Goal: Task Accomplishment & Management: Manage account settings

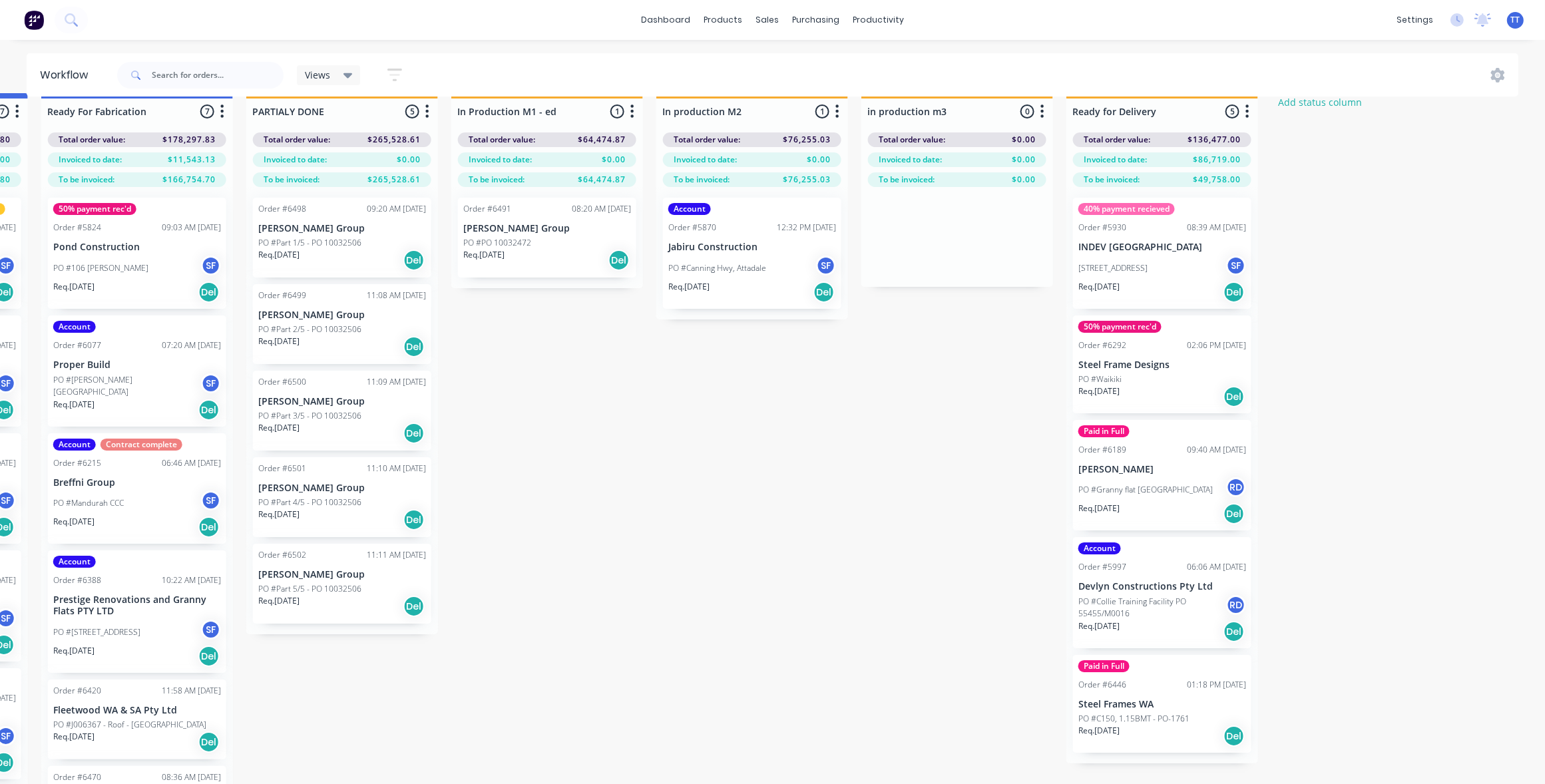
scroll to position [0, 1833]
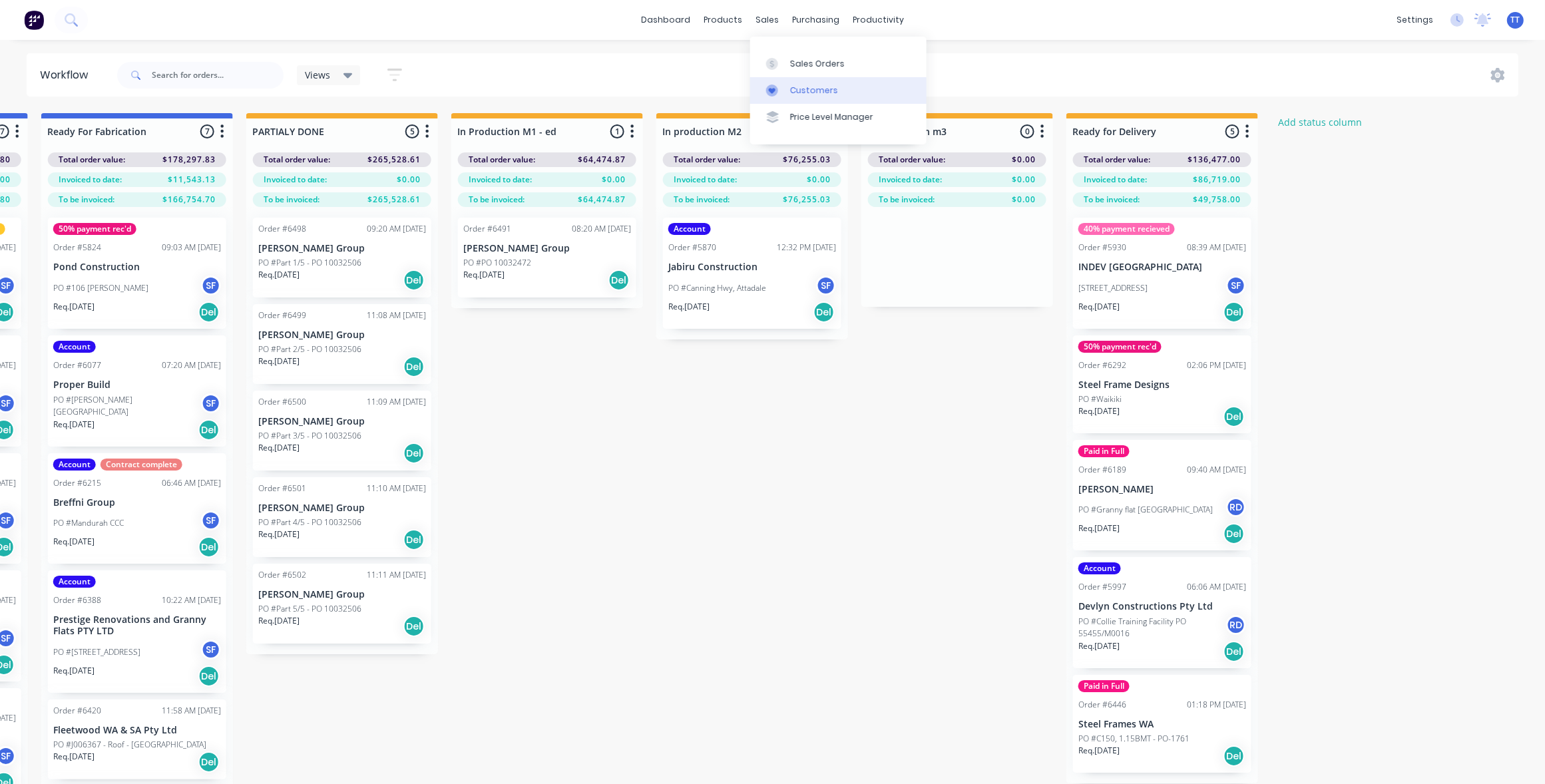
click at [803, 88] on div "Customers" at bounding box center [814, 91] width 48 height 12
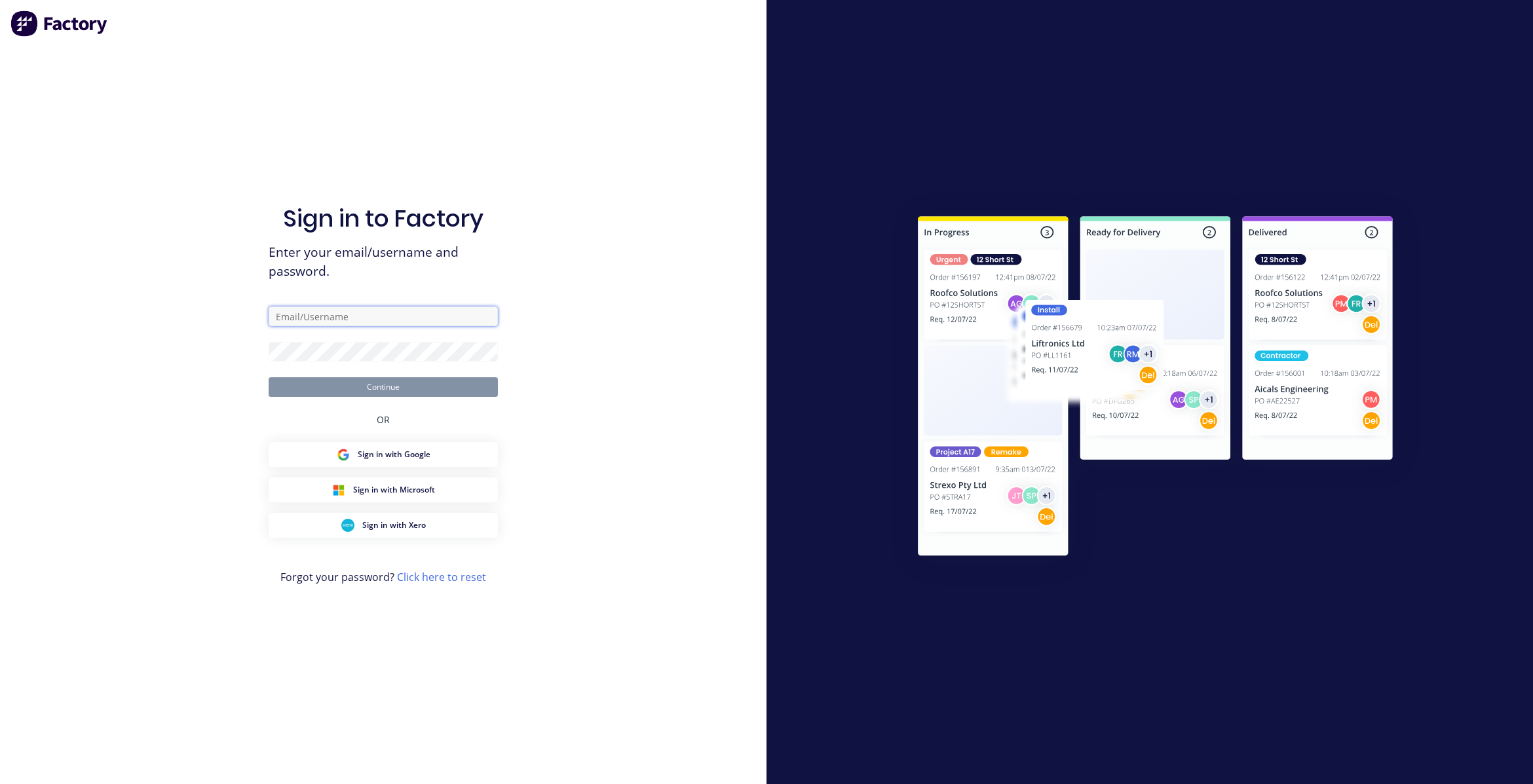
type input "[EMAIL_ADDRESS][DOMAIN_NAME]"
click at [388, 384] on button "Continue" at bounding box center [383, 387] width 229 height 20
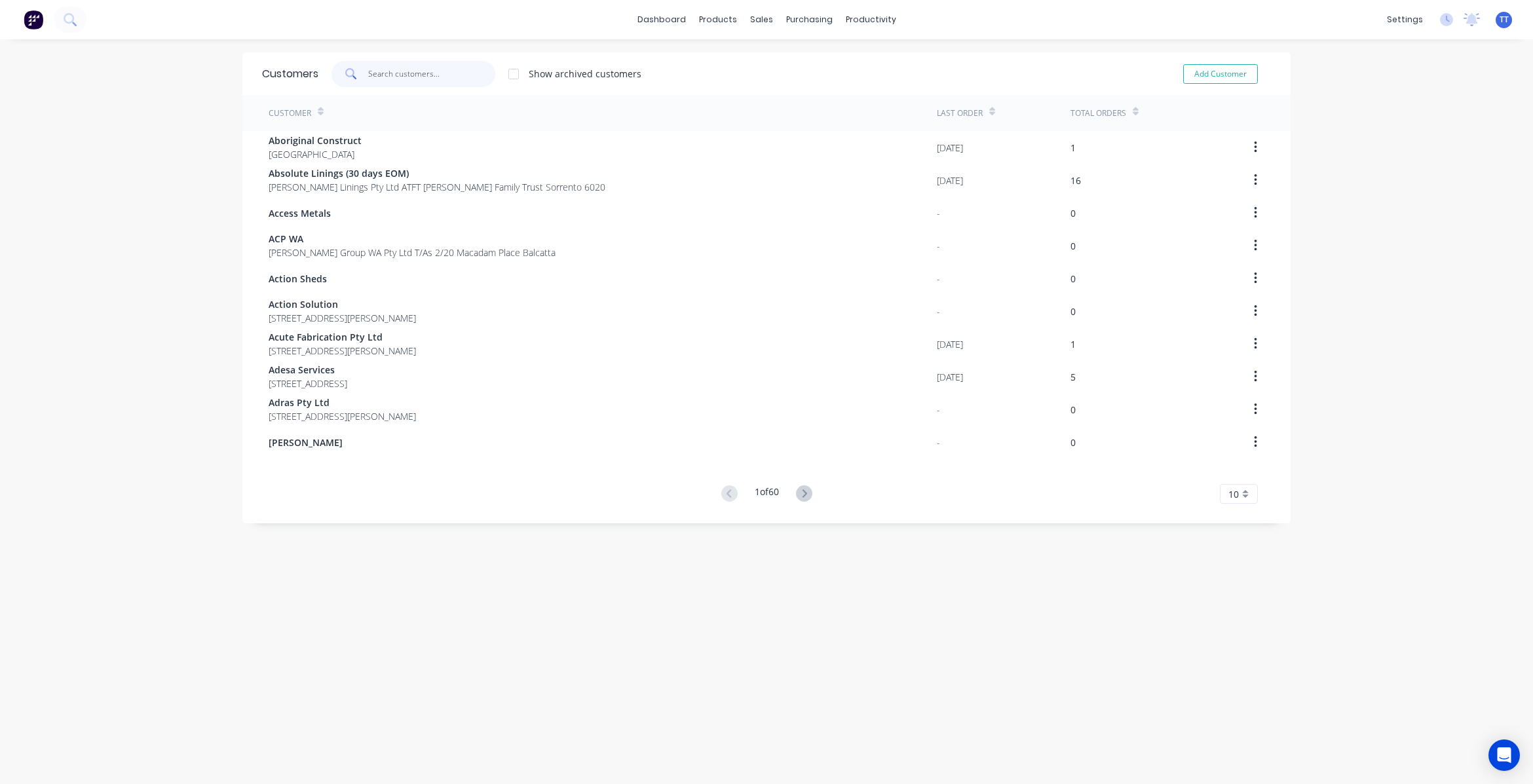
click at [410, 79] on input "text" at bounding box center [432, 74] width 128 height 26
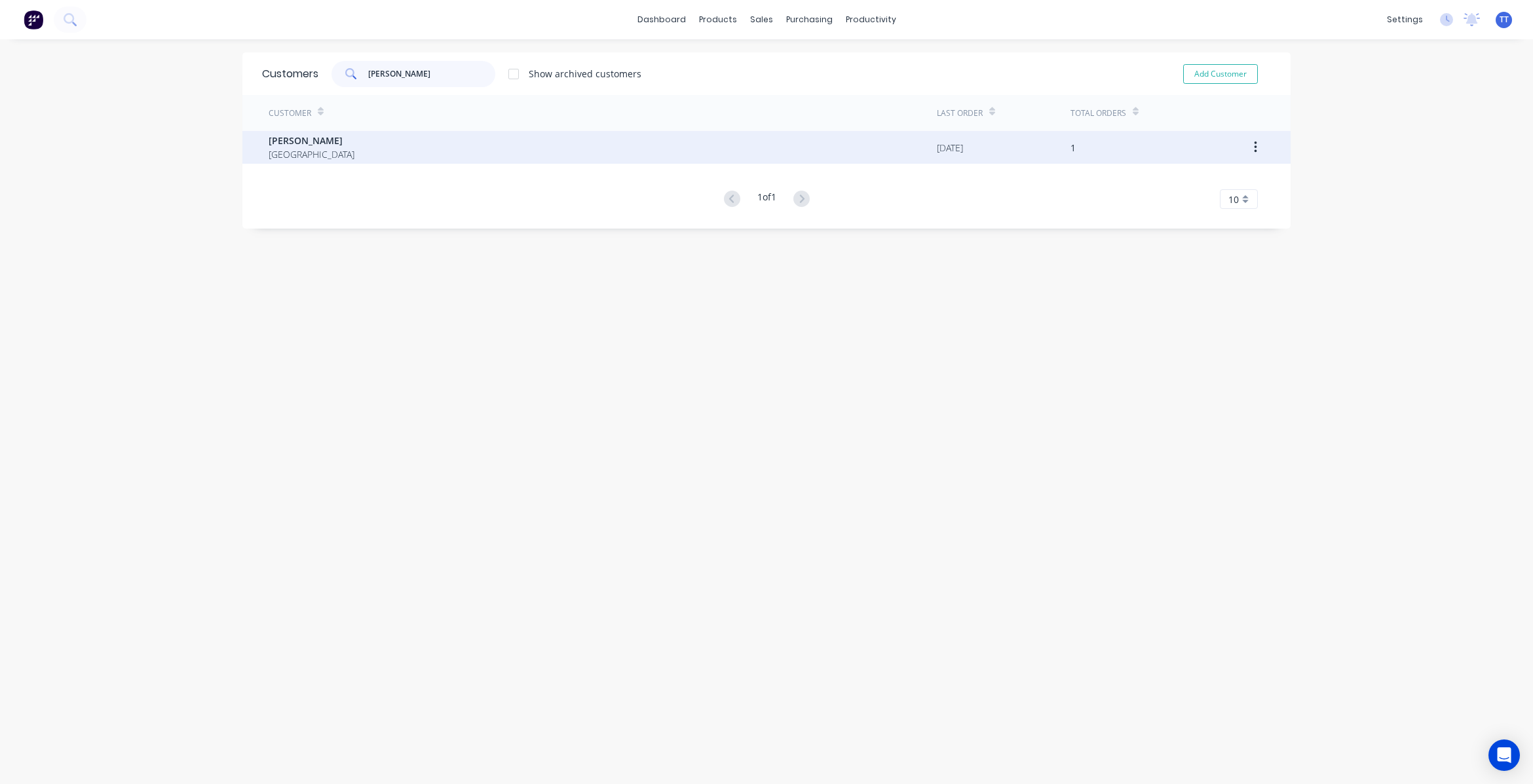
type input "[PERSON_NAME]"
click at [284, 141] on span "[PERSON_NAME]" at bounding box center [311, 141] width 86 height 14
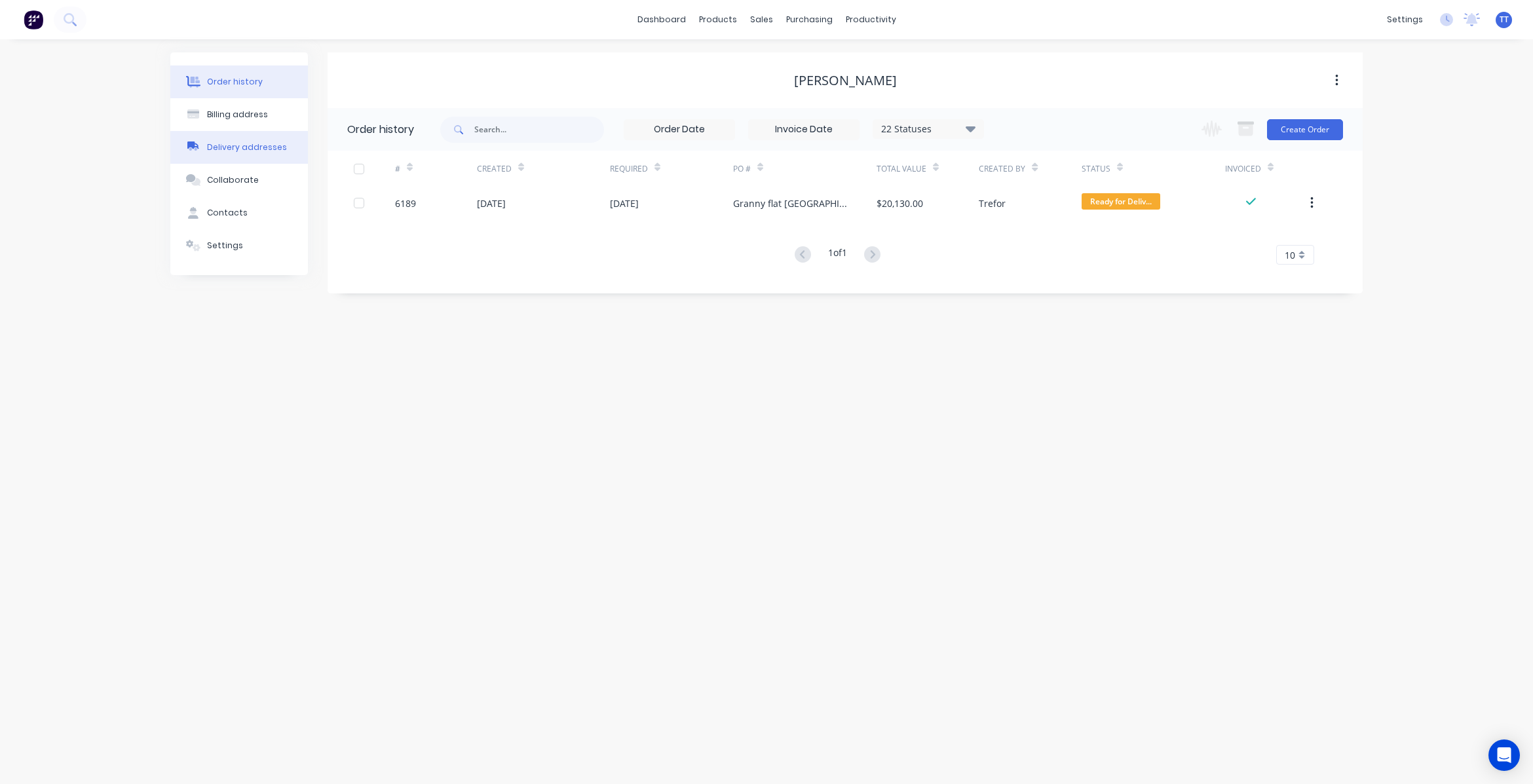
click at [226, 144] on div "Delivery addresses" at bounding box center [247, 147] width 80 height 12
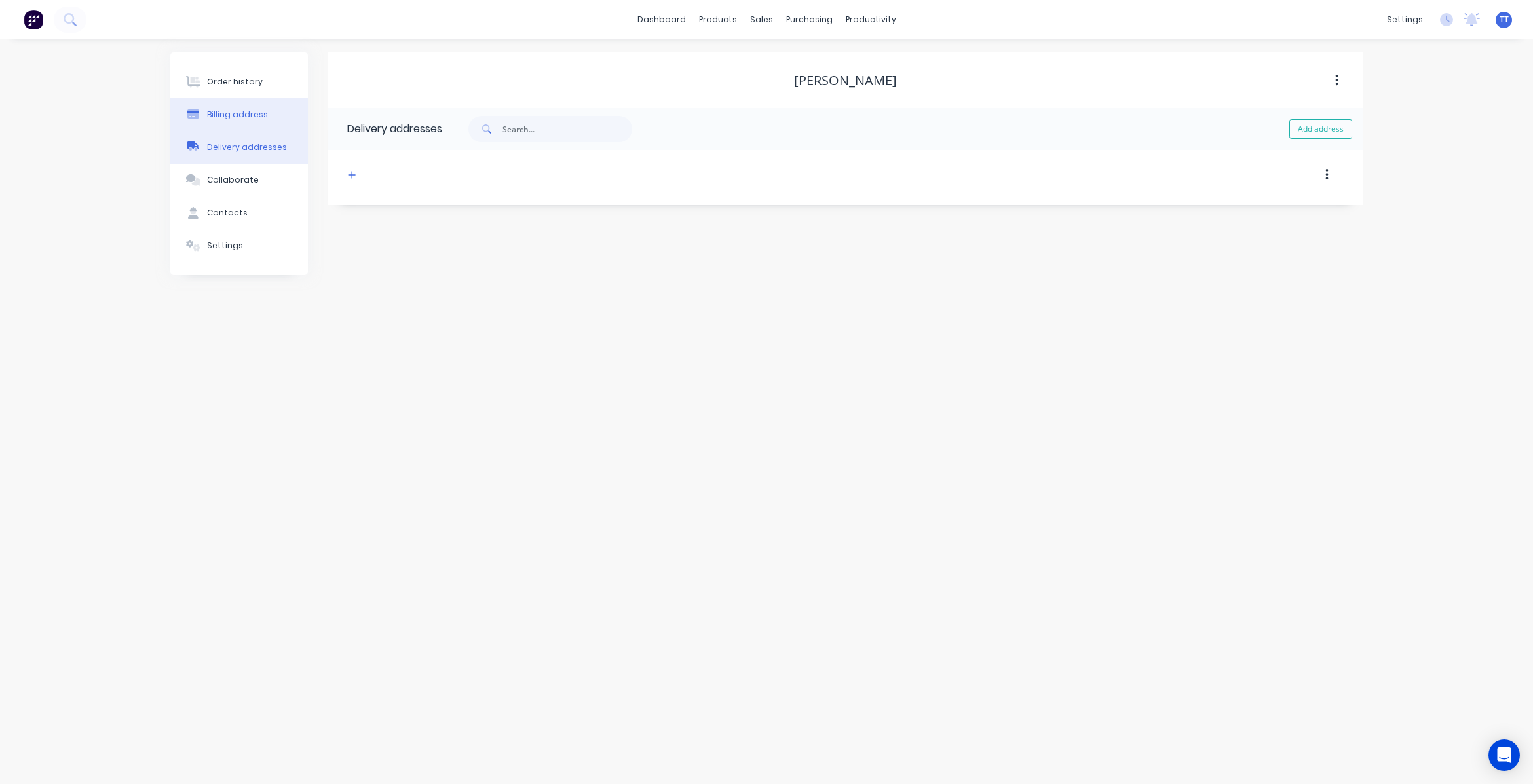
click at [237, 112] on div "Billing address" at bounding box center [237, 115] width 61 height 12
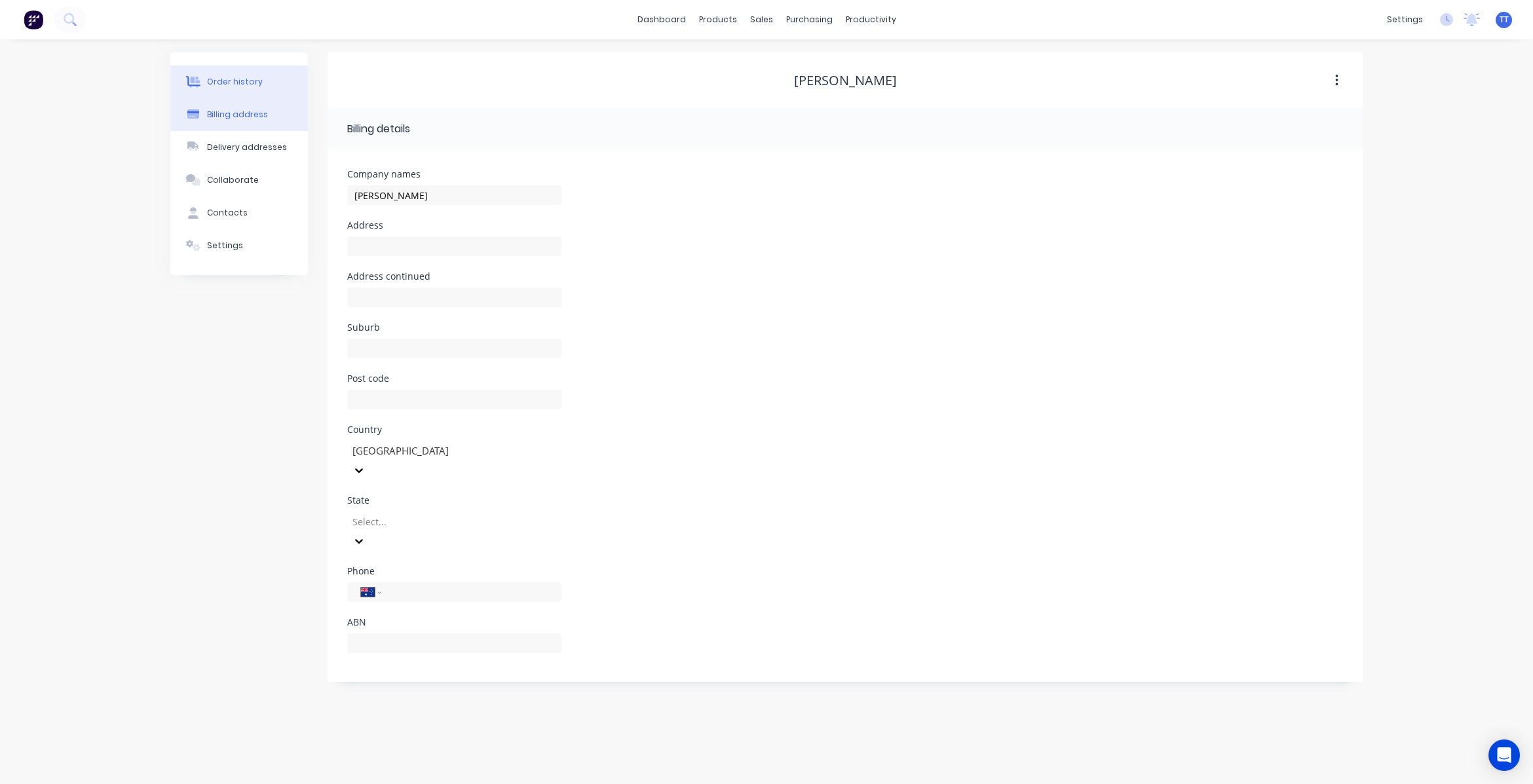
click at [227, 82] on div "Order history" at bounding box center [234, 82] width 56 height 12
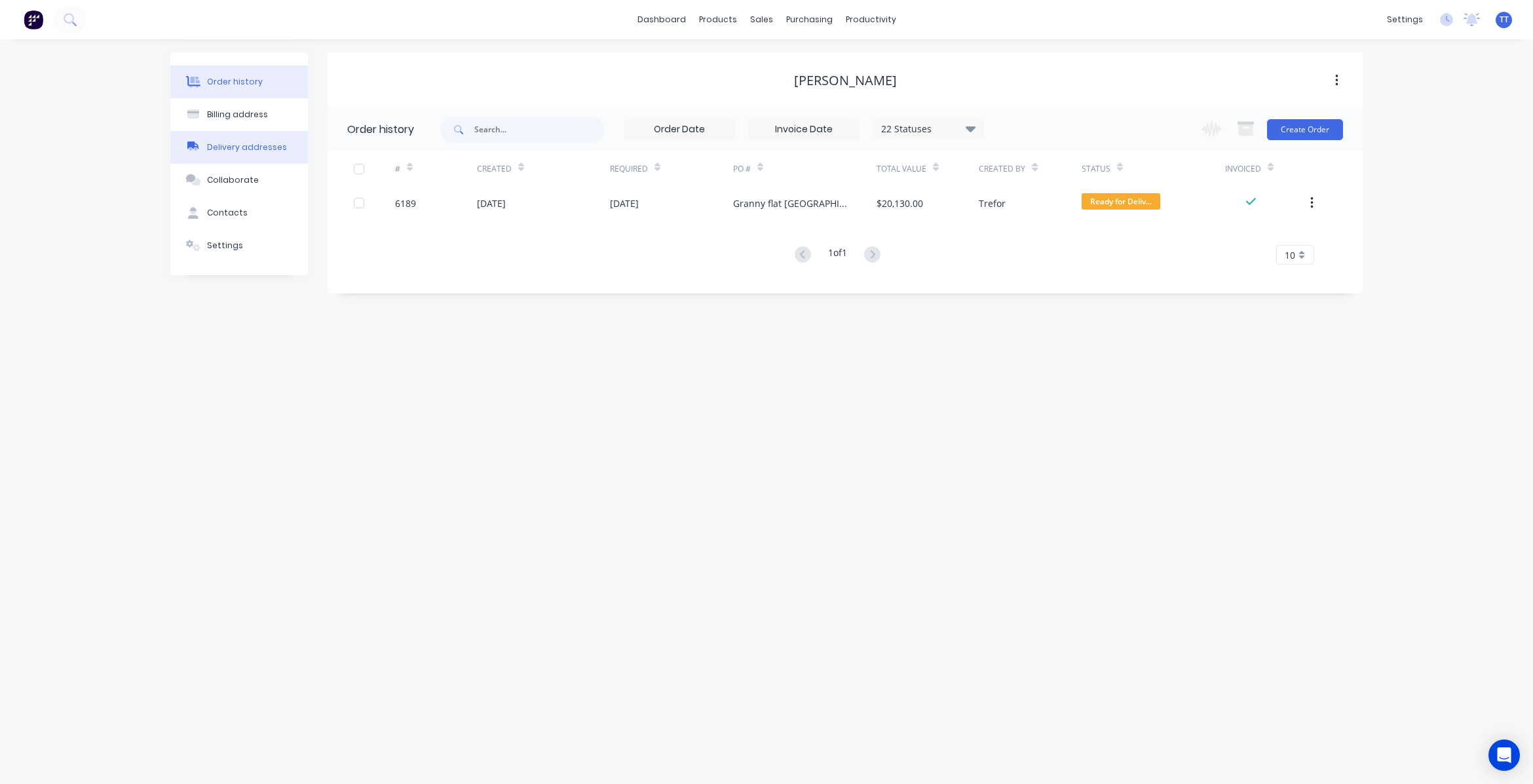
click at [257, 149] on div "Delivery addresses" at bounding box center [247, 147] width 80 height 12
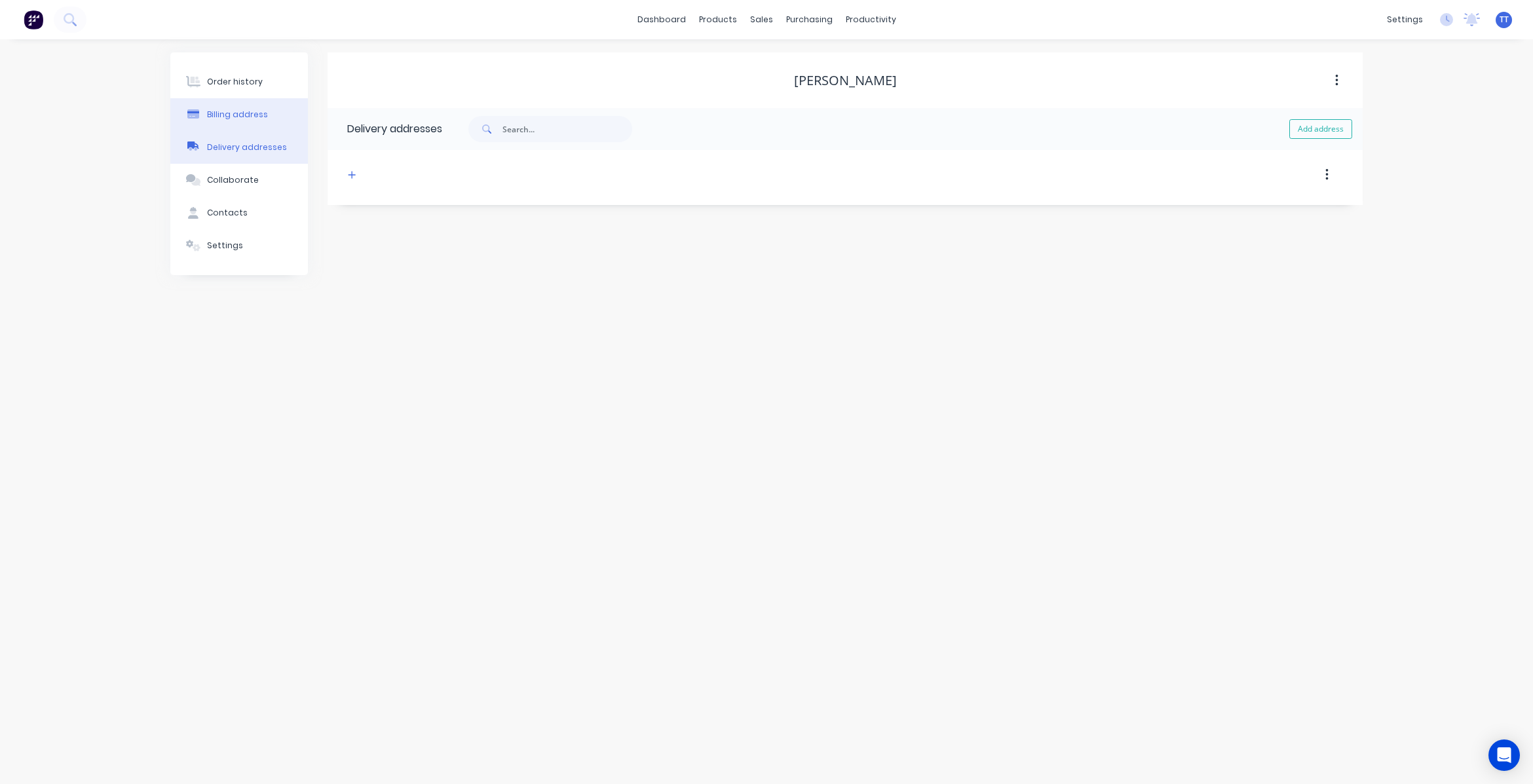
click at [211, 114] on div "Billing address" at bounding box center [237, 115] width 61 height 12
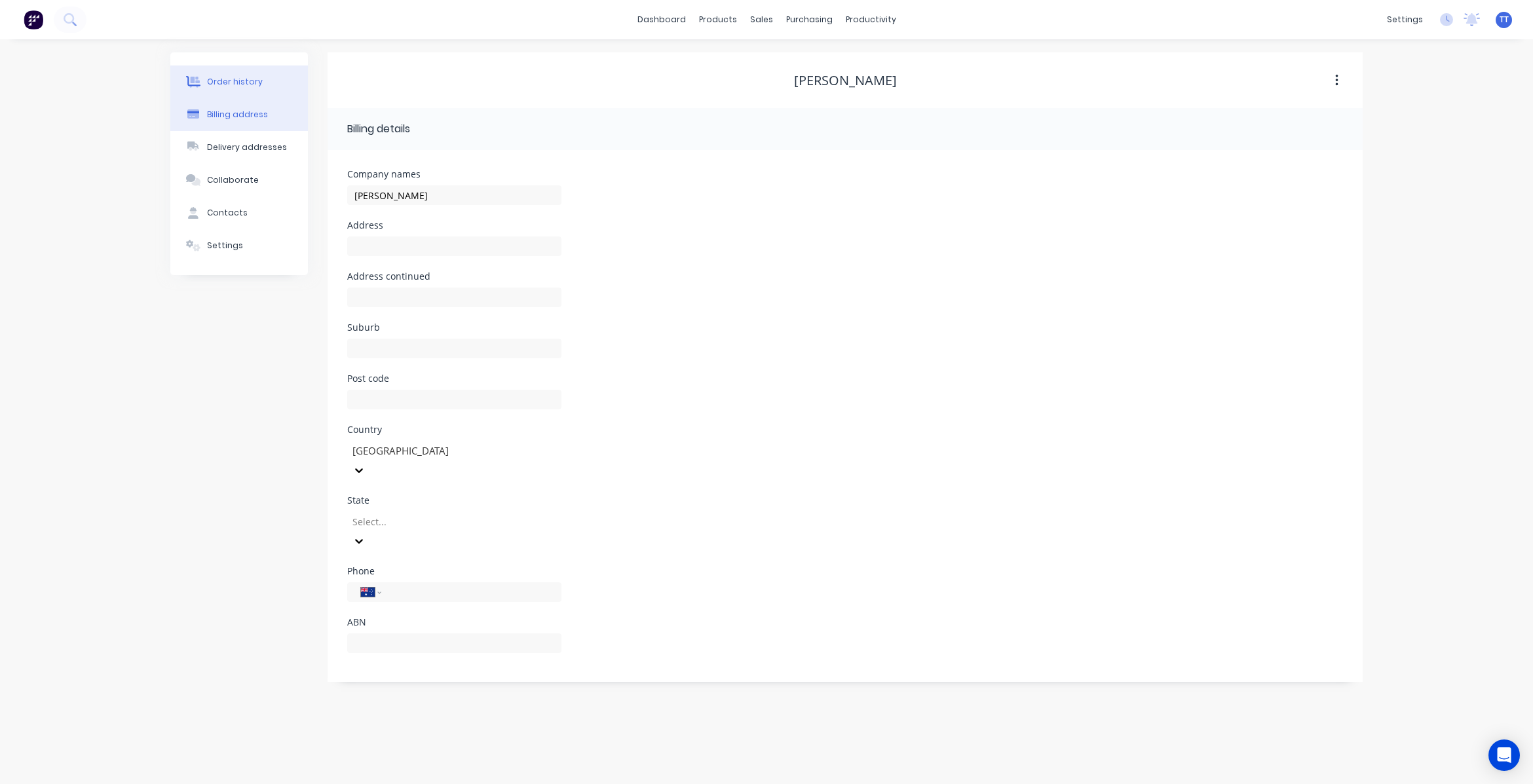
click at [233, 79] on div "Order history" at bounding box center [234, 82] width 56 height 12
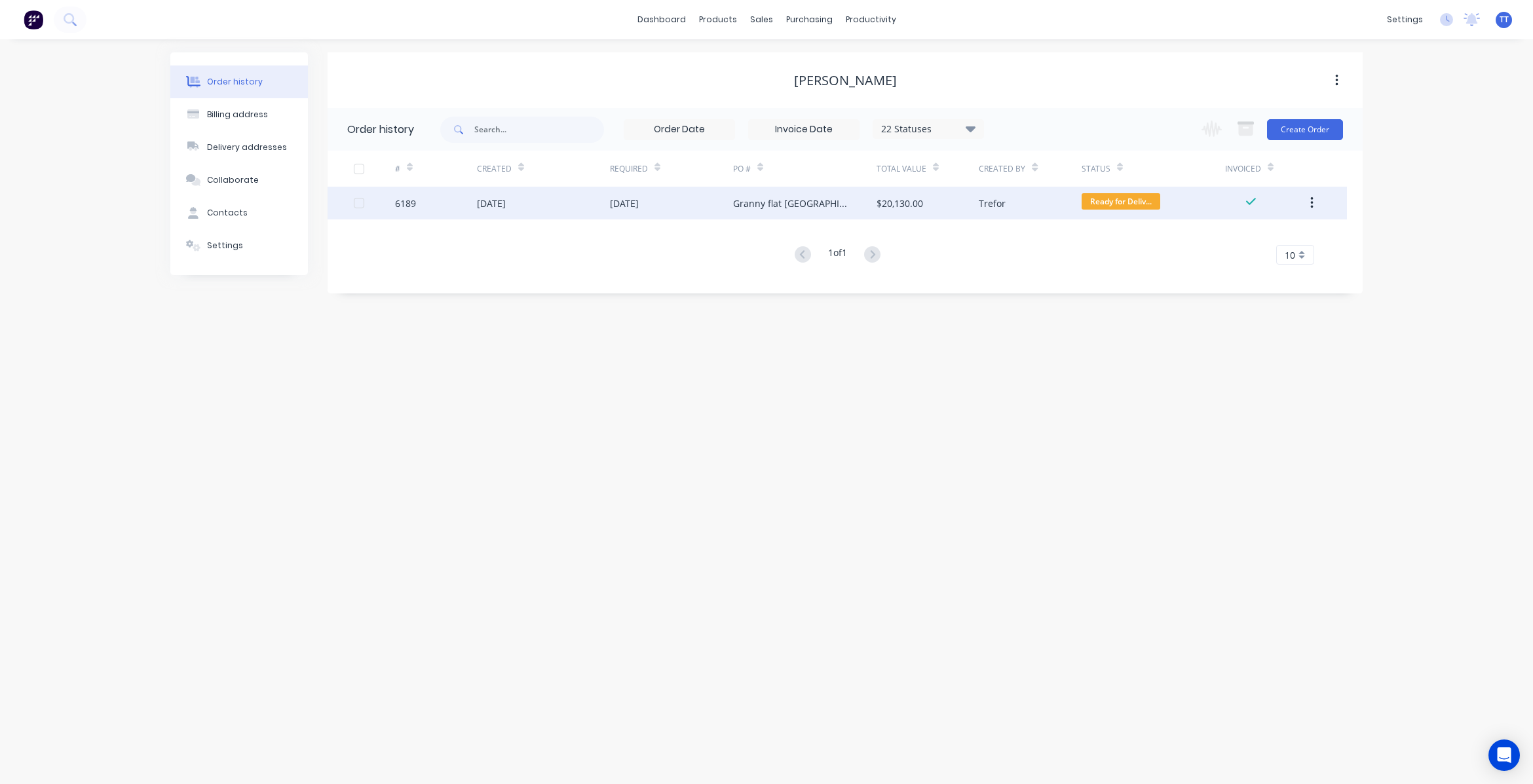
click at [758, 200] on div "Granny flat [GEOGRAPHIC_DATA]" at bounding box center [791, 203] width 118 height 14
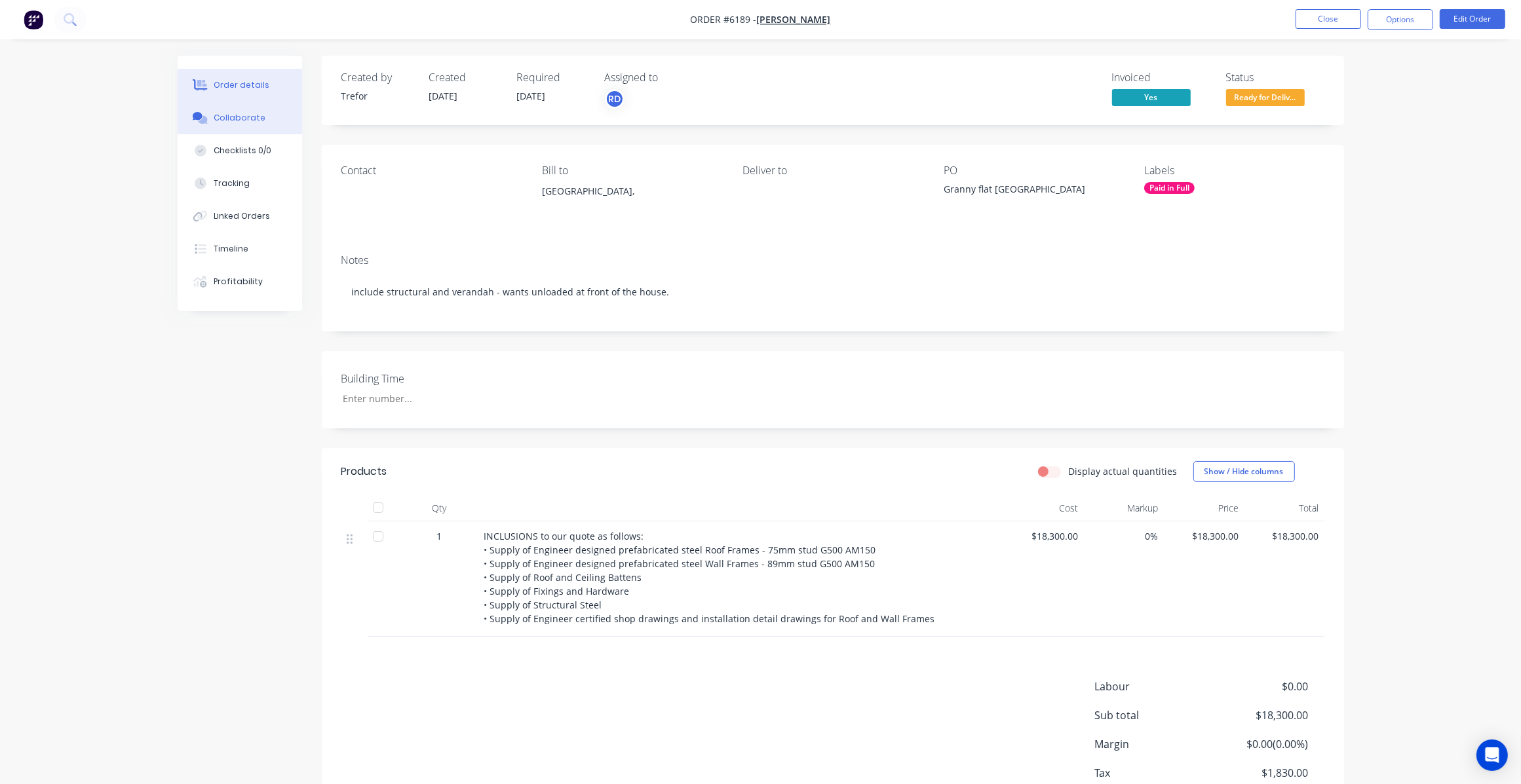
click at [237, 115] on div "Collaborate" at bounding box center [239, 118] width 52 height 12
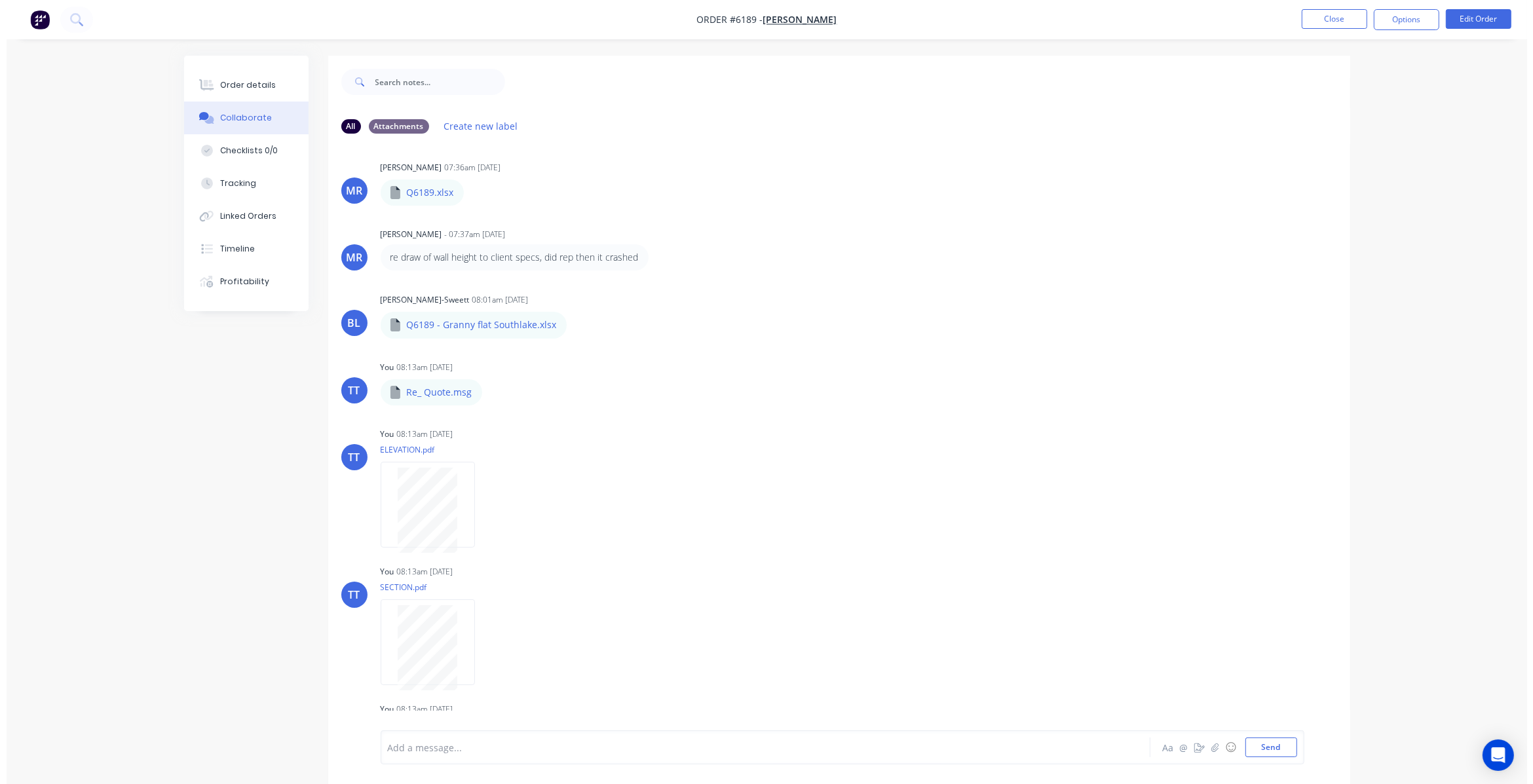
scroll to position [128, 0]
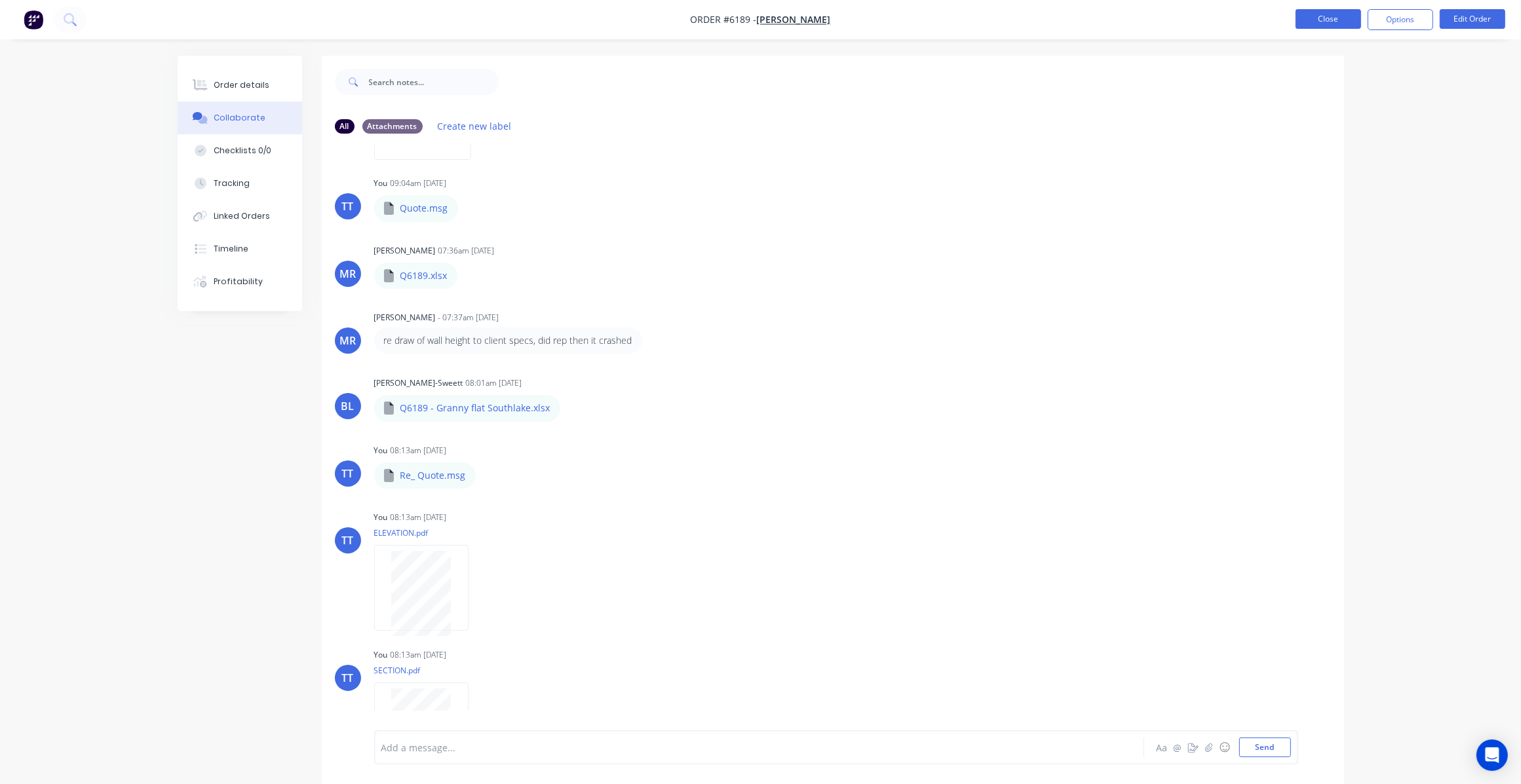
click at [1325, 15] on button "Close" at bounding box center [1328, 19] width 66 height 20
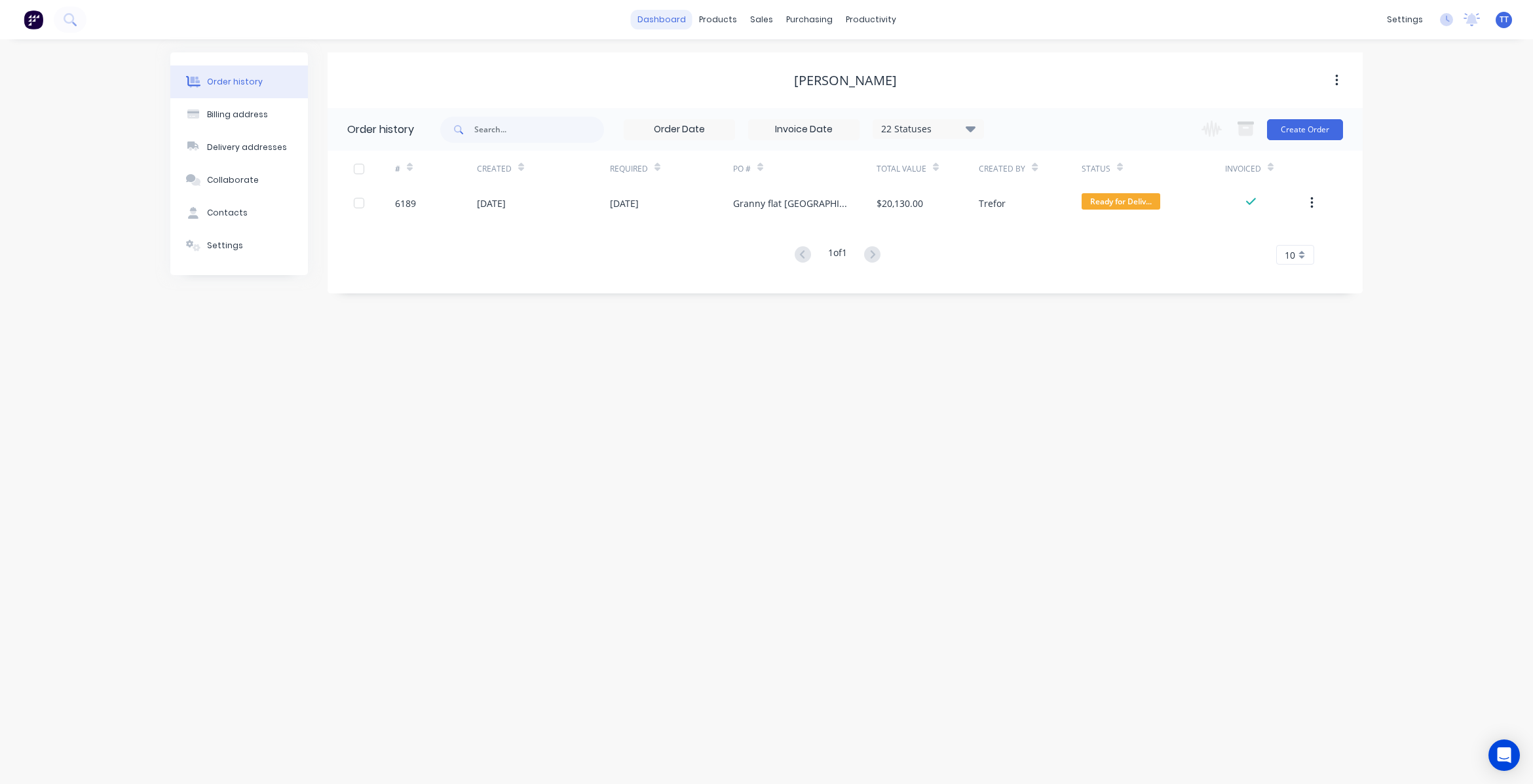
click at [666, 20] on link "dashboard" at bounding box center [662, 20] width 62 height 20
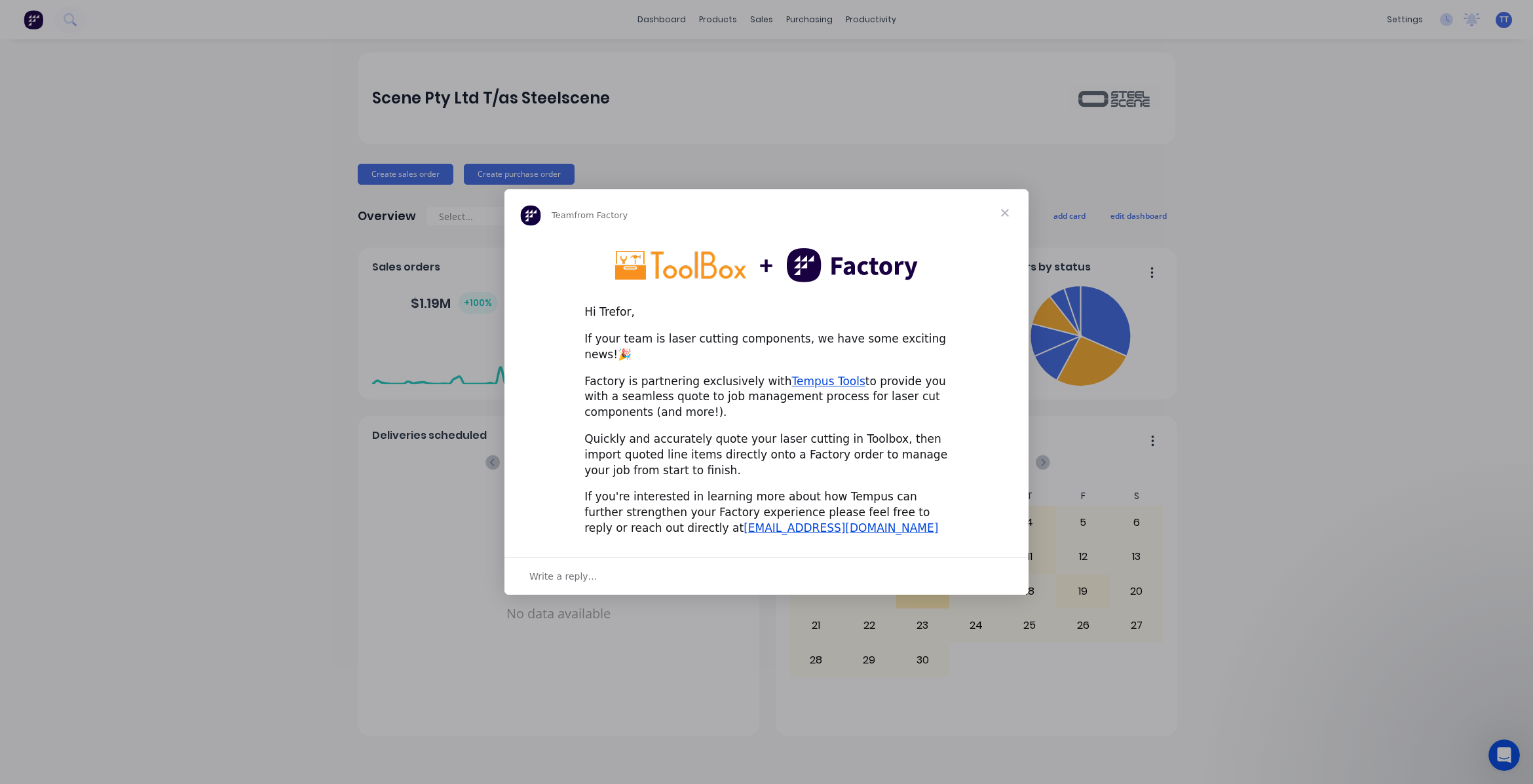
click at [1004, 220] on span "Close" at bounding box center [1005, 213] width 47 height 47
